Goal: Task Accomplishment & Management: Manage account settings

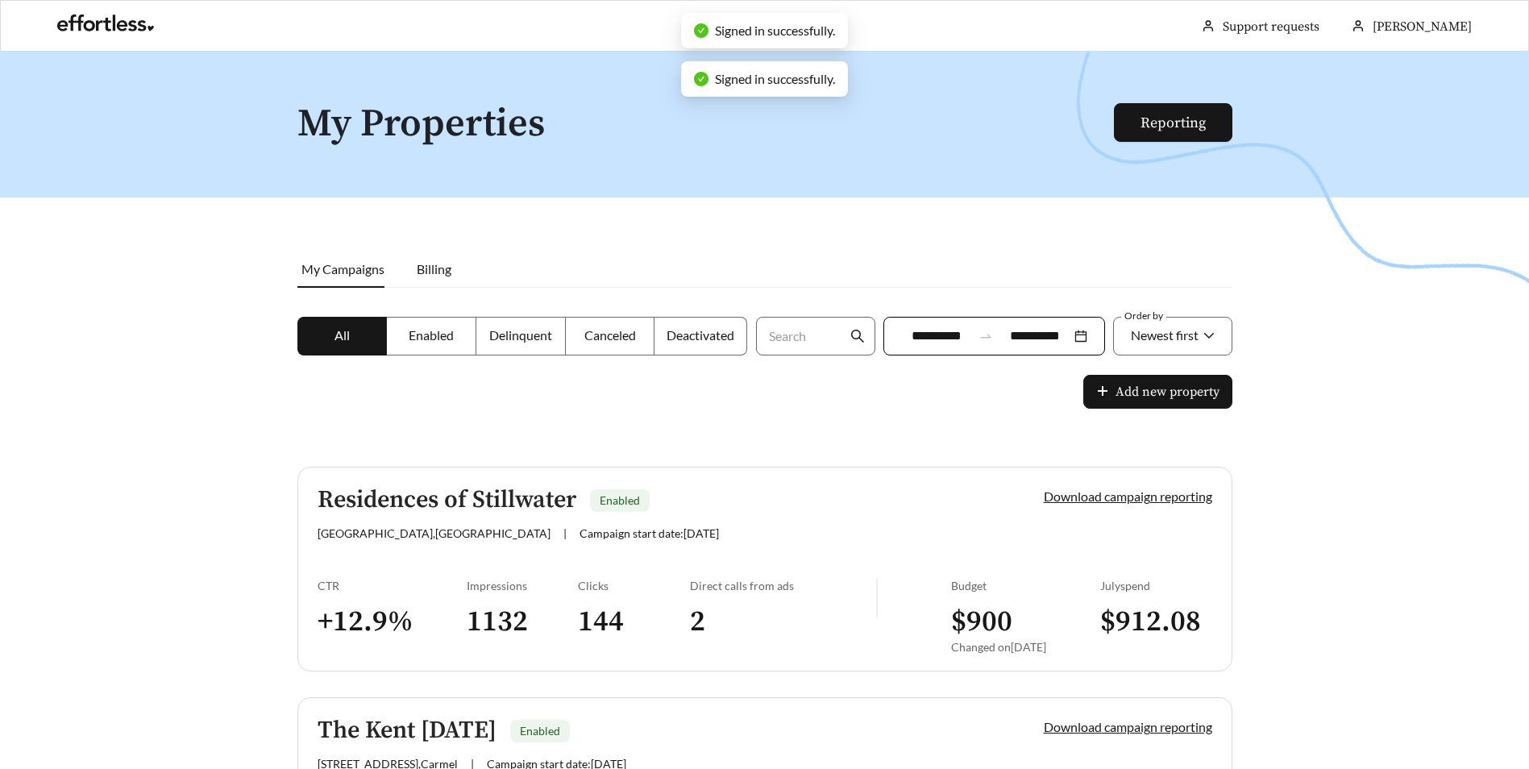
click at [1037, 211] on div at bounding box center [764, 436] width 1529 height 769
click at [1422, 10] on div "[PERSON_NAME]" at bounding box center [1411, 27] width 120 height 52
click at [1442, 71] on link "Account settings" at bounding box center [1443, 76] width 93 height 15
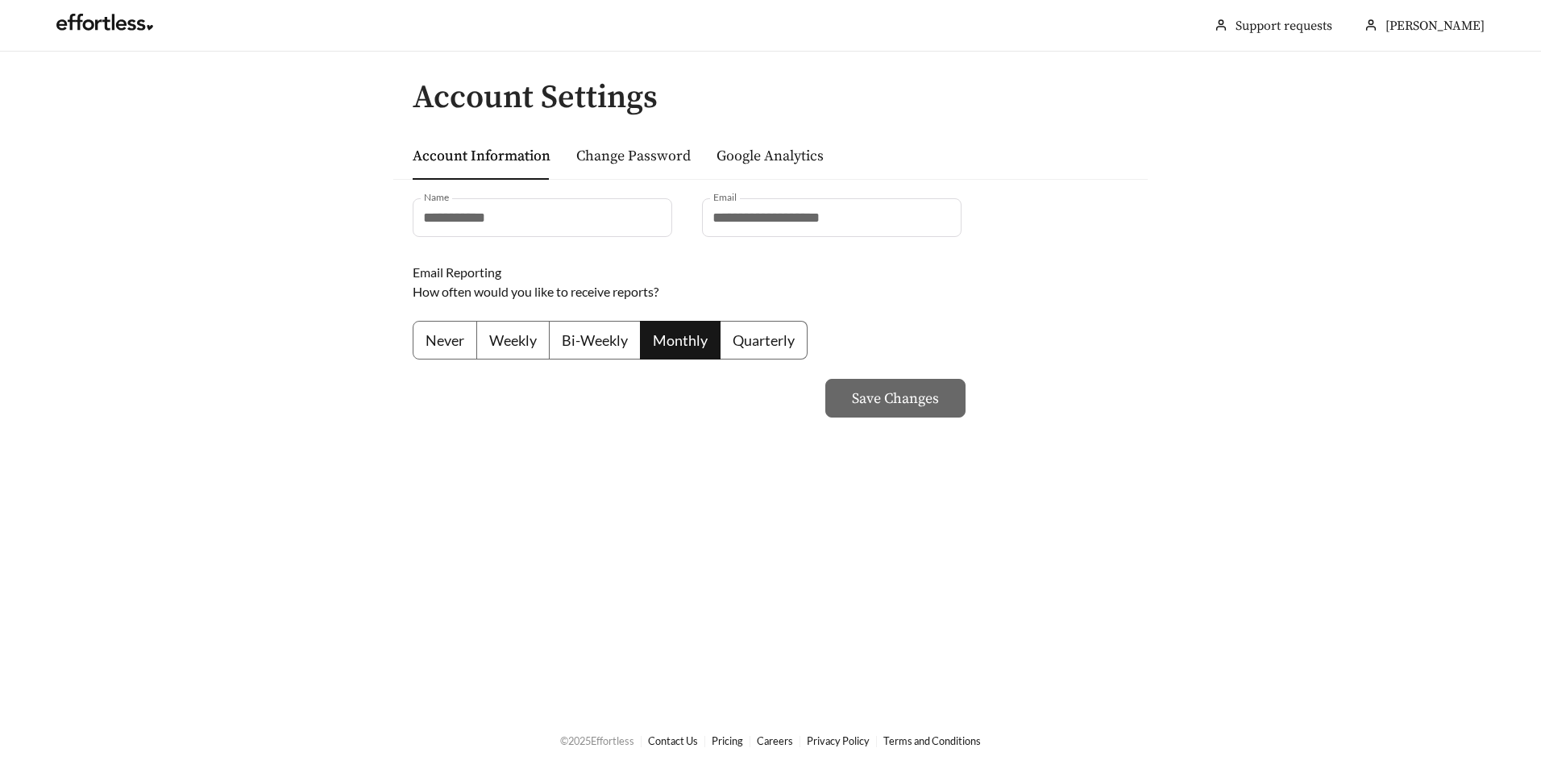
click at [1240, 253] on main "**********" at bounding box center [770, 381] width 1541 height 659
